Goal: Check status: Check status

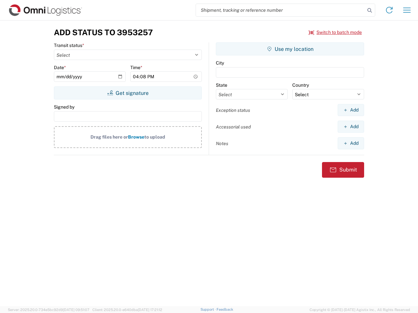
click at [280, 10] on input "search" at bounding box center [280, 10] width 169 height 12
click at [369, 10] on icon at bounding box center [369, 10] width 9 height 9
click at [389, 10] on icon at bounding box center [389, 10] width 10 height 10
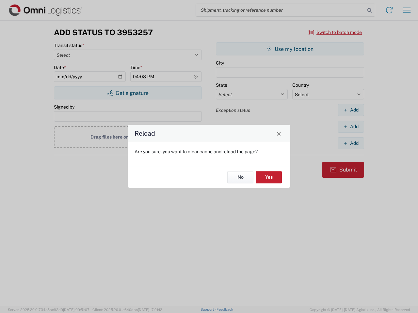
click at [406, 10] on div "Reload Are you sure, you want to clear cache and reload the page? No Yes" at bounding box center [209, 156] width 418 height 313
click at [335, 32] on div "Reload Are you sure, you want to clear cache and reload the page? No Yes" at bounding box center [209, 156] width 418 height 313
click at [128, 93] on div "Reload Are you sure, you want to clear cache and reload the page? No Yes" at bounding box center [209, 156] width 418 height 313
click at [290, 49] on div "Reload Are you sure, you want to clear cache and reload the page? No Yes" at bounding box center [209, 156] width 418 height 313
click at [350, 110] on div "Reload Are you sure, you want to clear cache and reload the page? No Yes" at bounding box center [209, 156] width 418 height 313
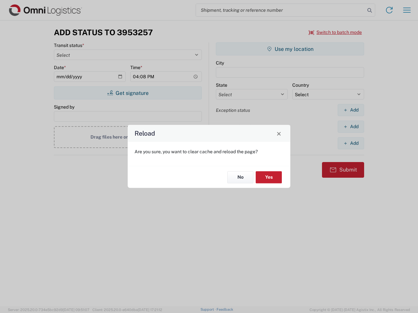
click at [350, 127] on div "Reload Are you sure, you want to clear cache and reload the page? No Yes" at bounding box center [209, 156] width 418 height 313
click at [350, 143] on div "Reload Are you sure, you want to clear cache and reload the page? No Yes" at bounding box center [209, 156] width 418 height 313
